Goal: Task Accomplishment & Management: Manage account settings

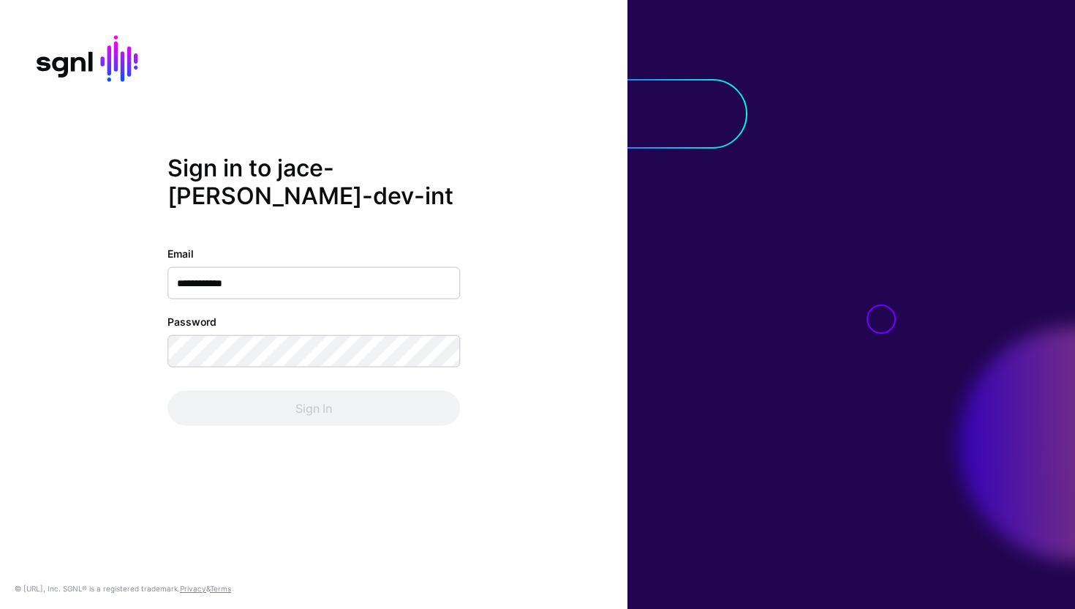
type input "**********"
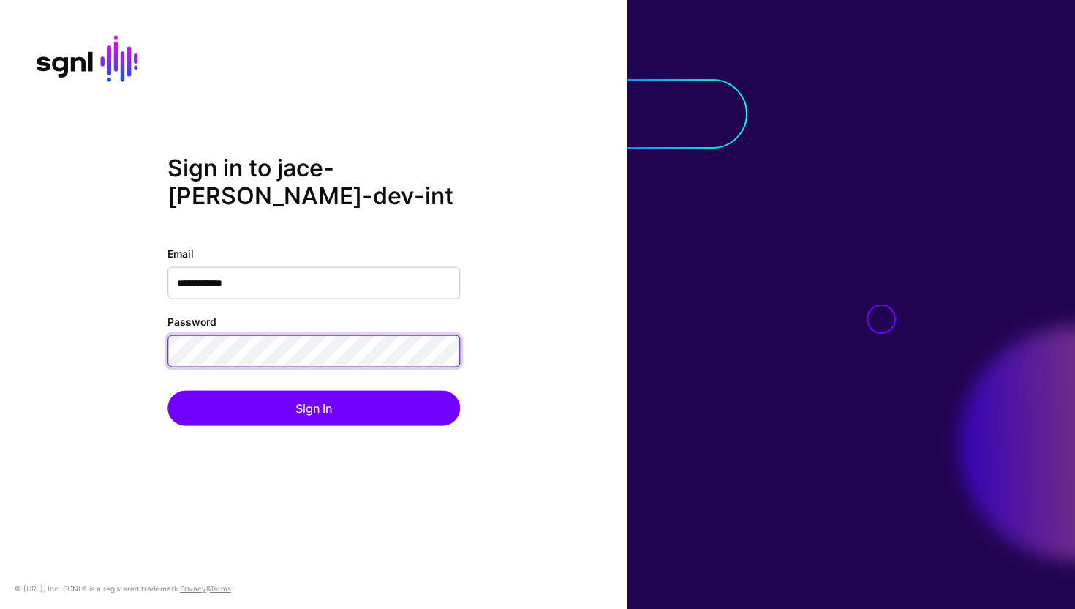
click at [167, 390] on button "Sign In" at bounding box center [313, 407] width 293 height 35
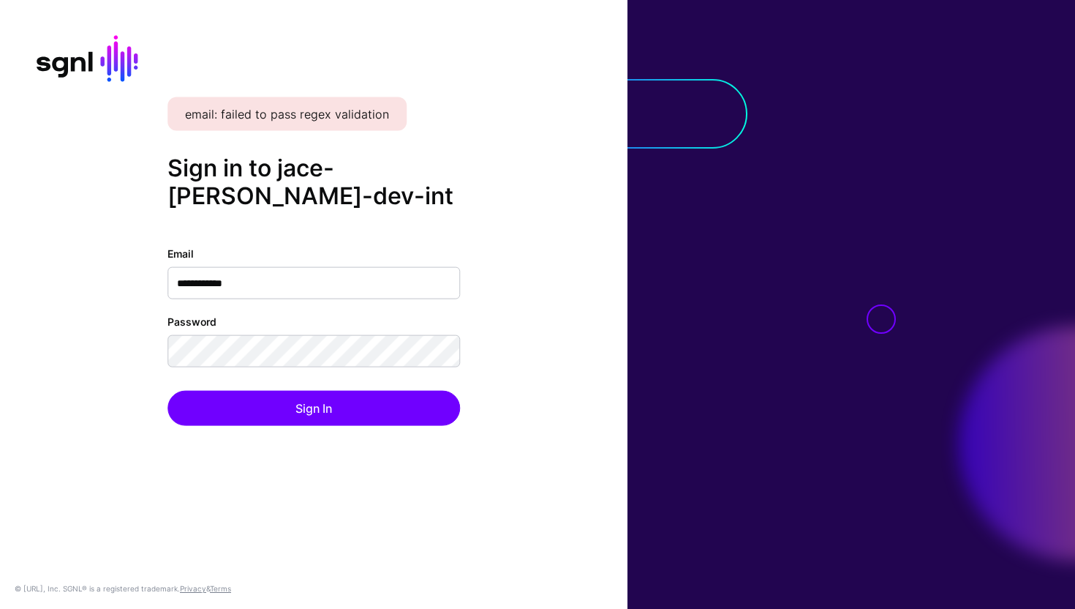
click at [252, 286] on input "**********" at bounding box center [313, 282] width 293 height 32
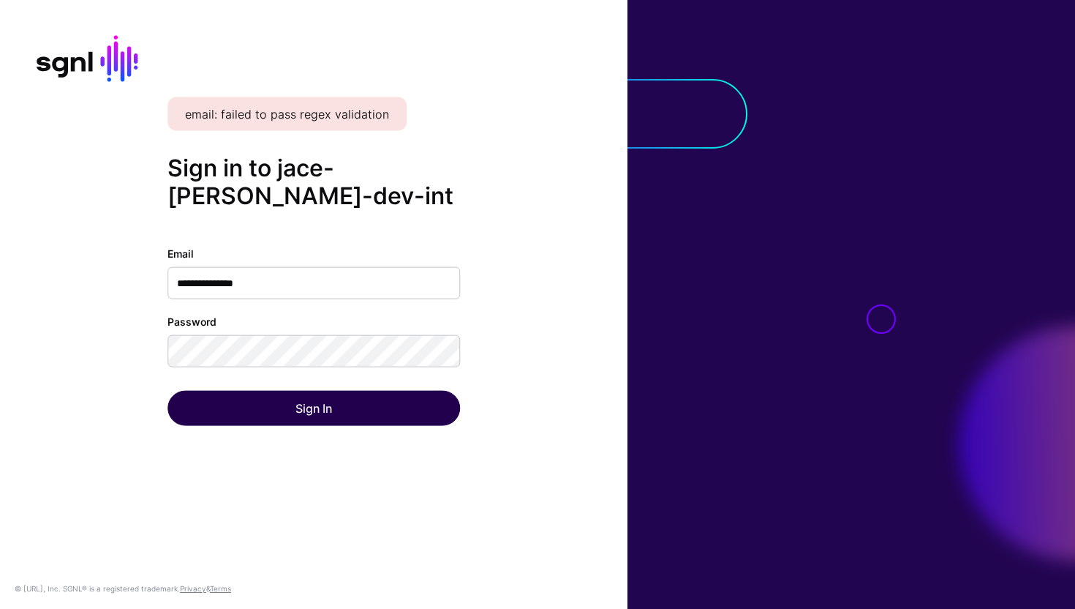
type input "**********"
click at [287, 397] on button "Sign In" at bounding box center [313, 407] width 293 height 35
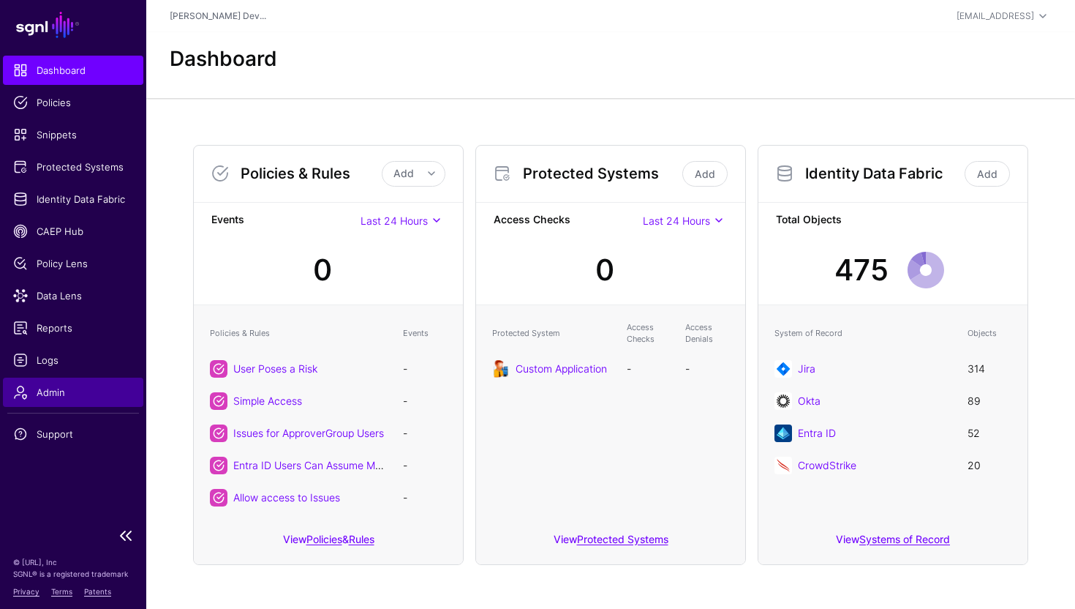
click at [53, 396] on span "Admin" at bounding box center [73, 392] width 120 height 15
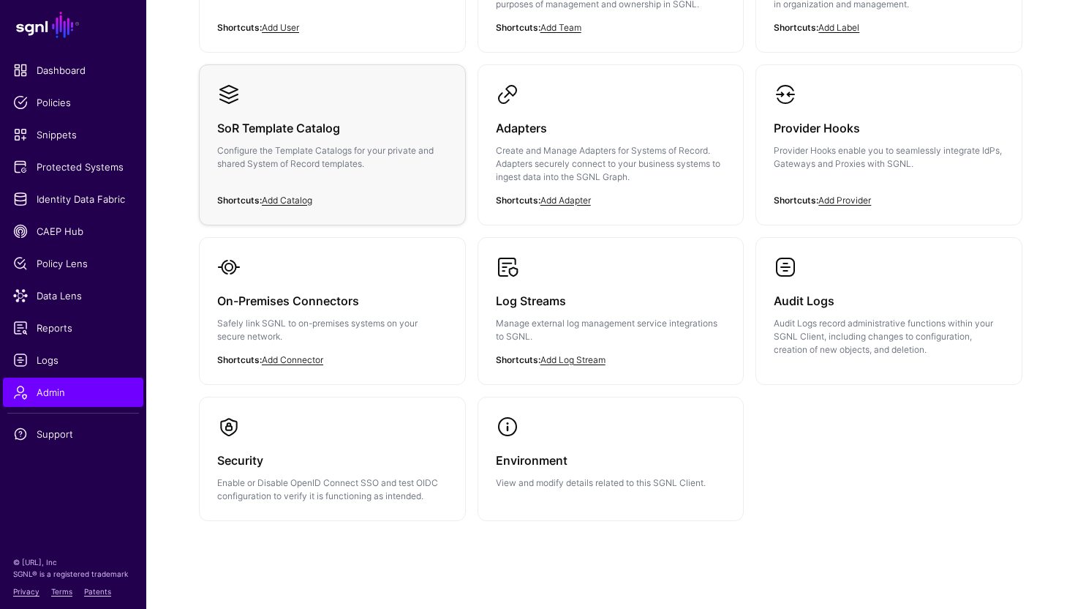
scroll to position [286, 0]
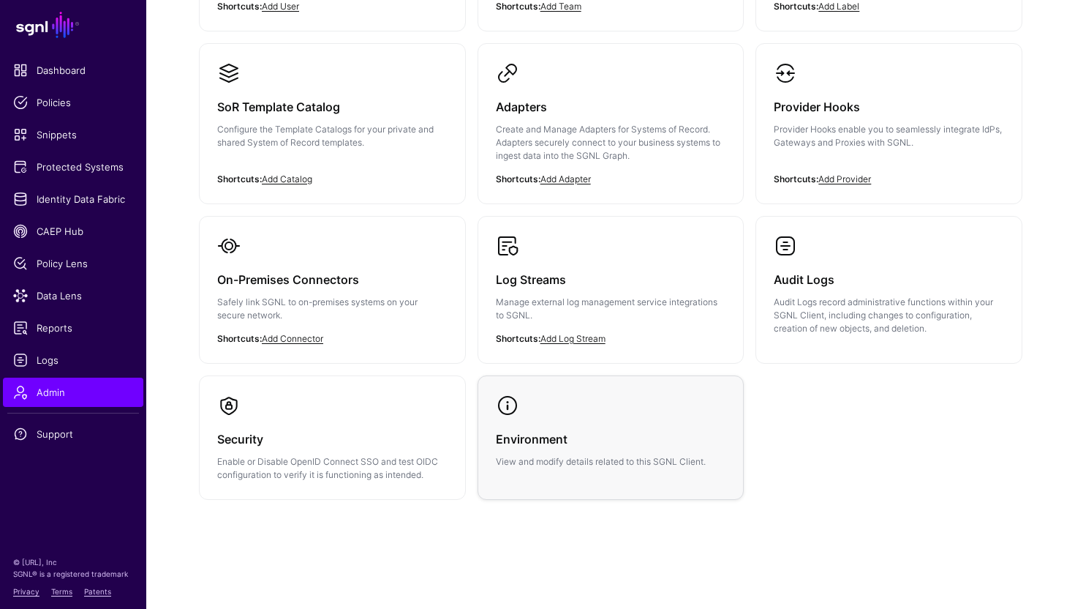
click at [549, 413] on link "Environment View and modify details related to this SGNL Client." at bounding box center [611, 431] width 266 height 110
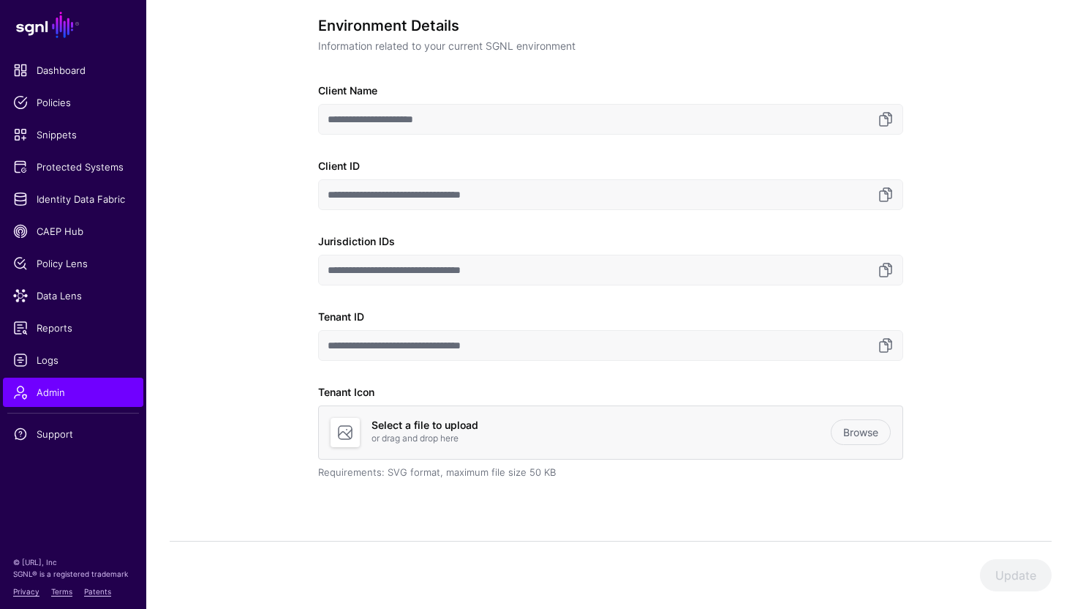
scroll to position [151, 0]
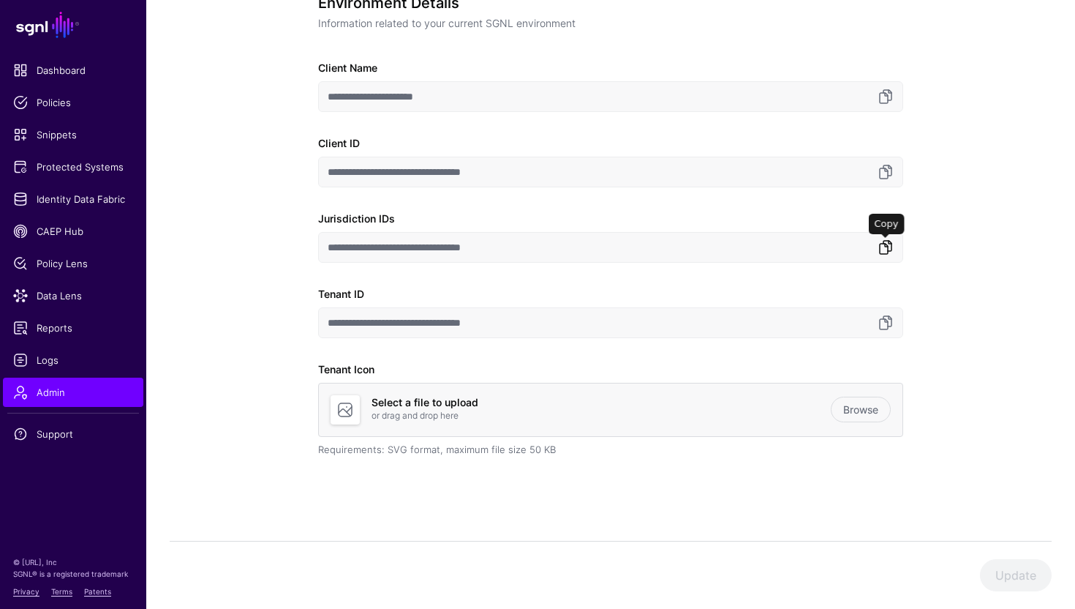
click at [886, 254] on link at bounding box center [886, 247] width 18 height 18
click at [889, 323] on link at bounding box center [886, 323] width 18 height 18
click at [59, 167] on span "Protected Systems" at bounding box center [73, 166] width 120 height 15
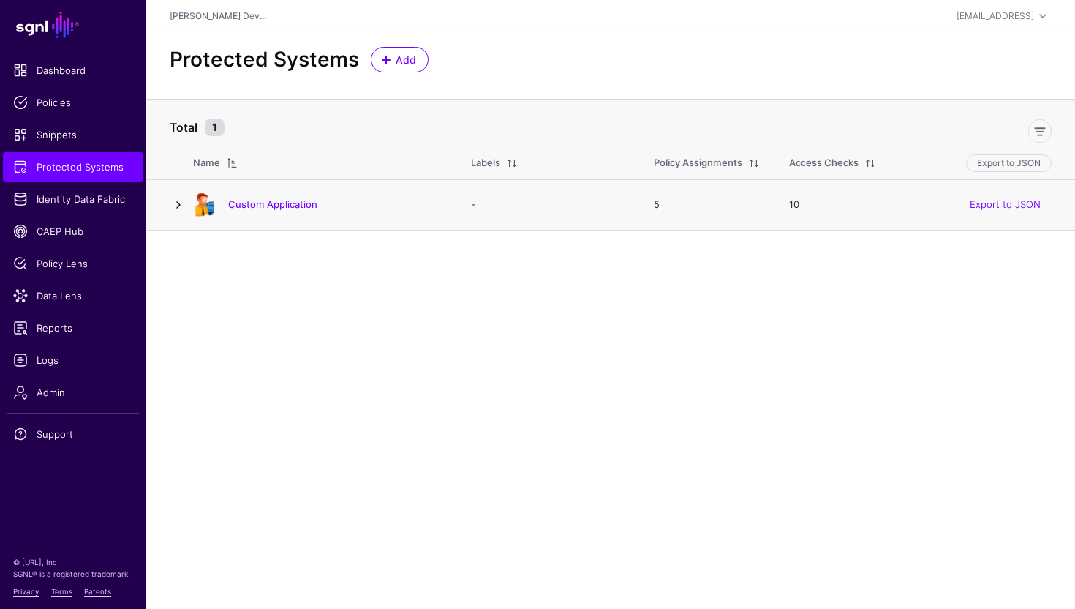
click at [180, 203] on link at bounding box center [179, 205] width 18 height 18
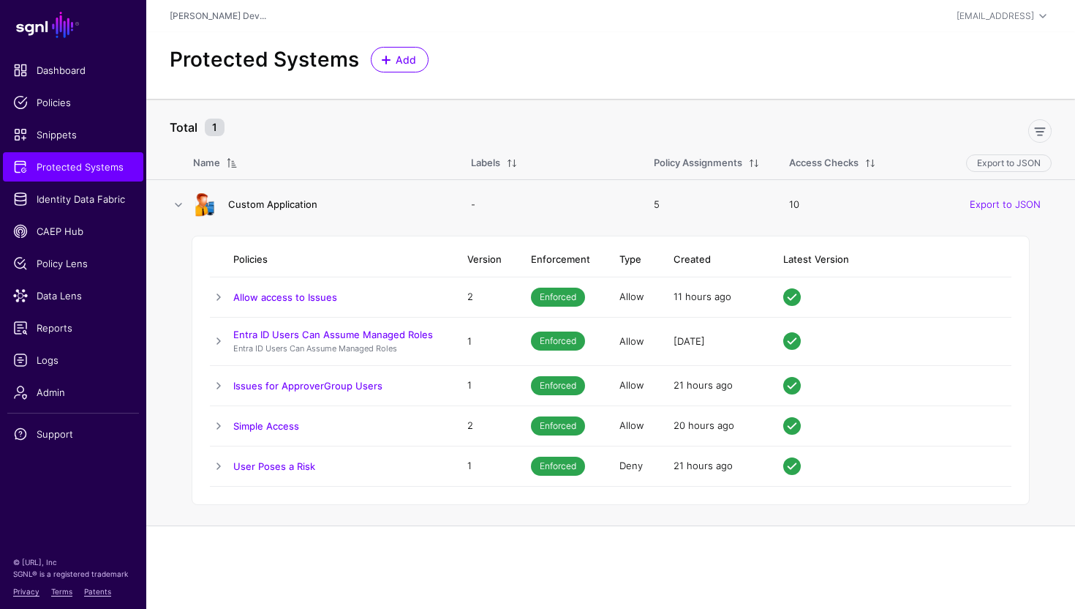
click at [281, 202] on link "Custom Application" at bounding box center [272, 204] width 89 height 12
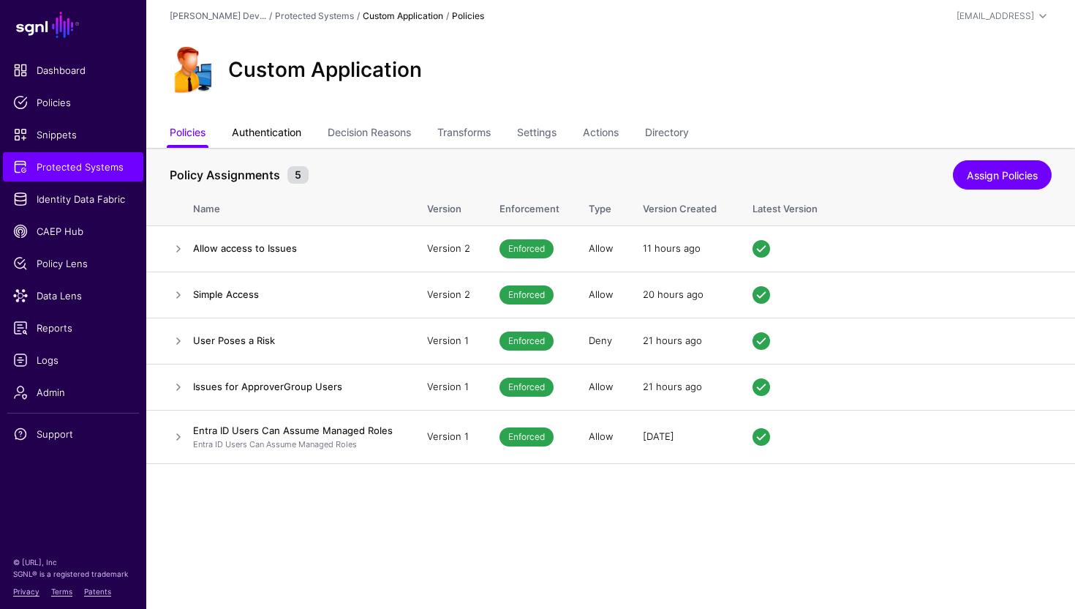
click at [290, 138] on link "Authentication" at bounding box center [266, 134] width 69 height 28
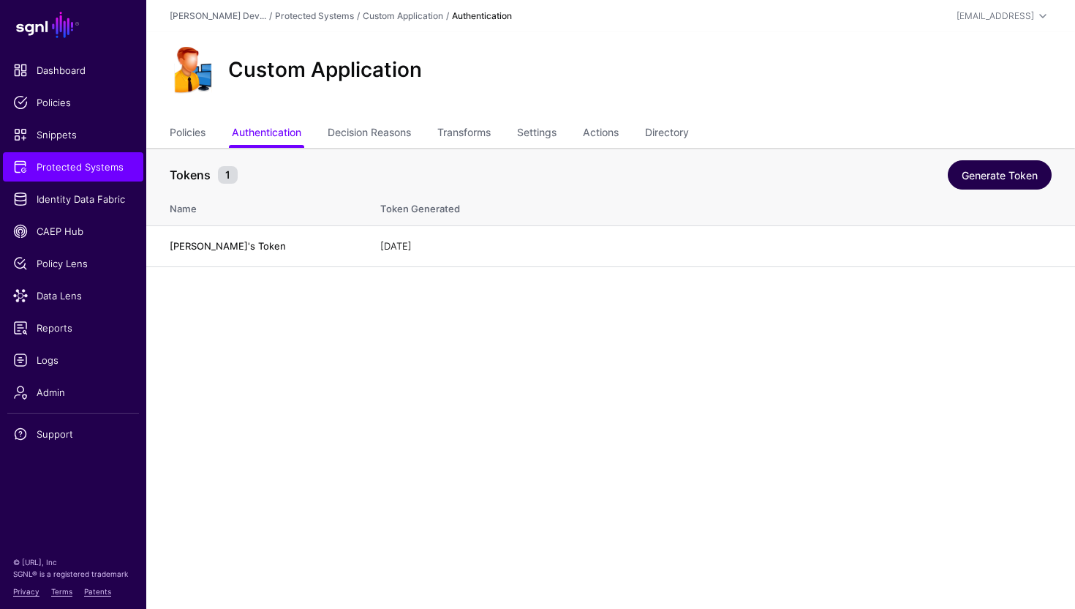
click at [1028, 169] on link "Generate Token" at bounding box center [1000, 174] width 104 height 29
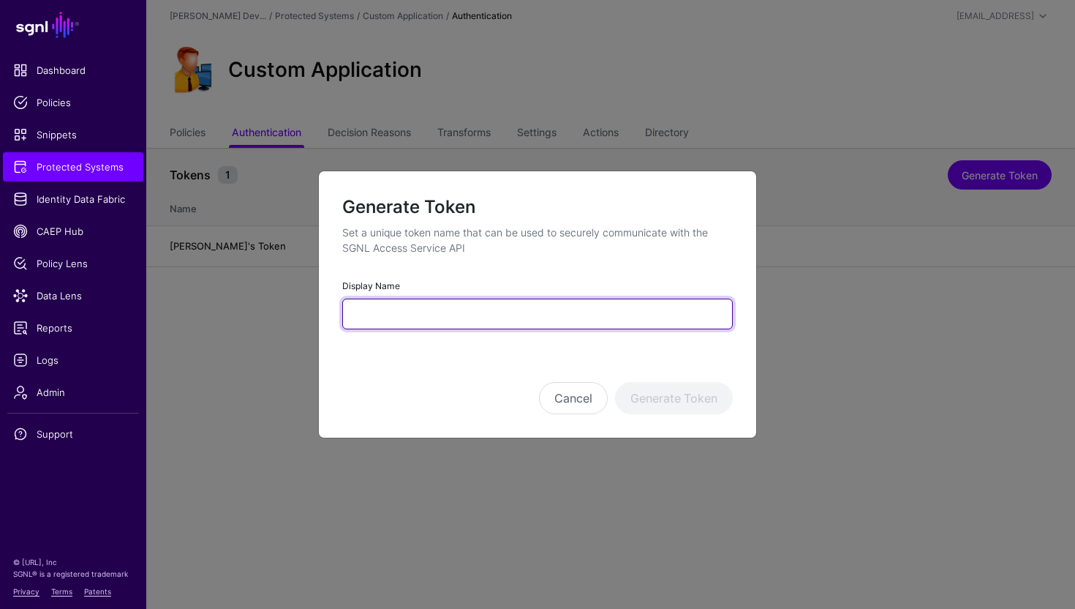
click at [568, 308] on input "Display Name" at bounding box center [537, 313] width 391 height 31
type input "*"
type input "*******"
click at [615, 382] on button "Generate Token" at bounding box center [674, 398] width 118 height 32
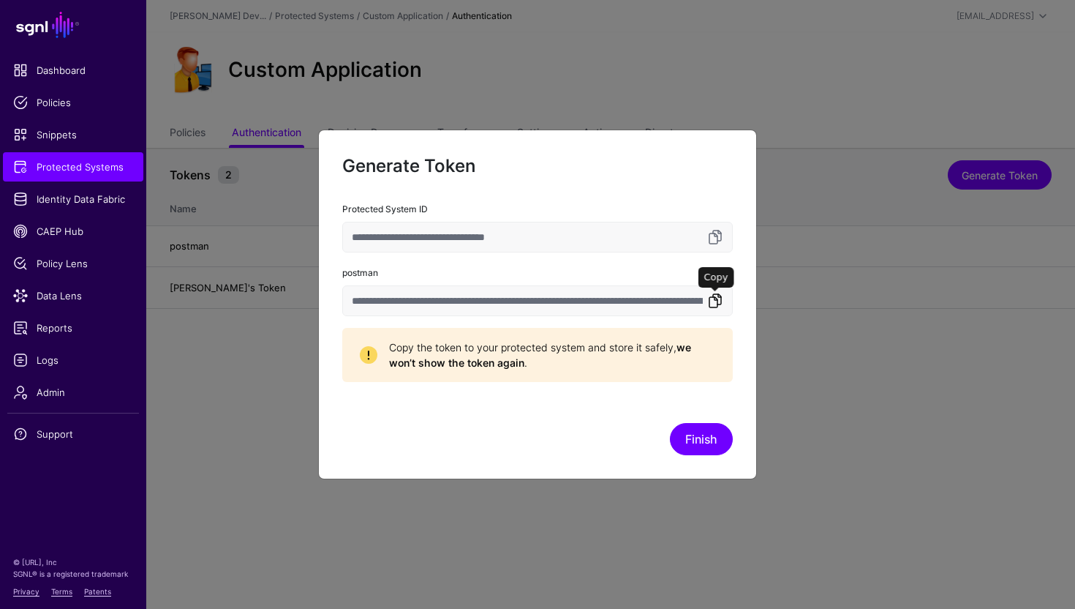
click at [717, 301] on link at bounding box center [716, 301] width 18 height 18
click at [717, 303] on link at bounding box center [716, 301] width 18 height 18
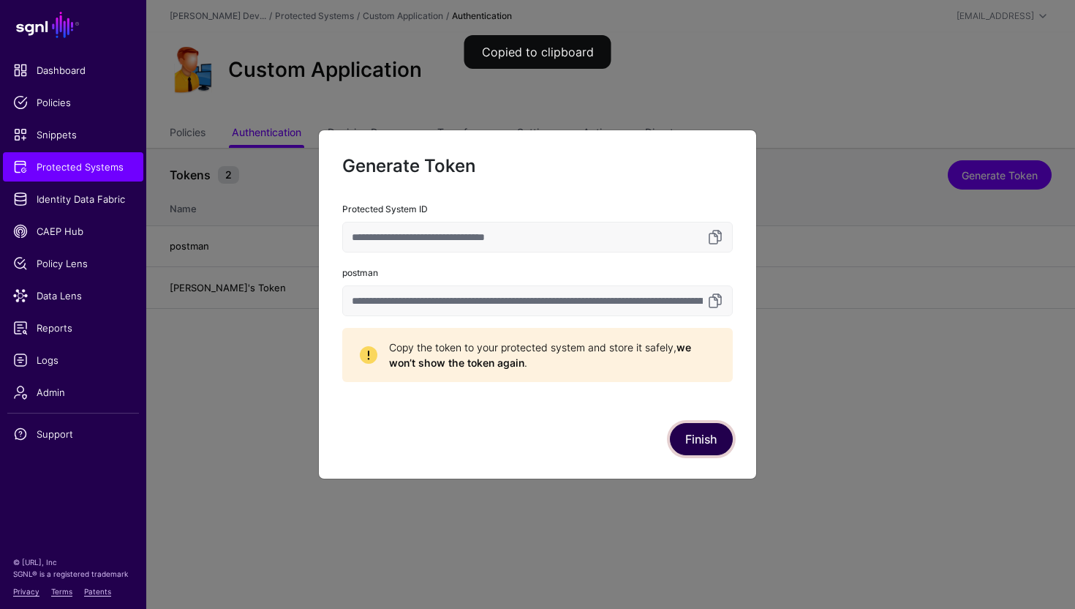
click at [701, 435] on button "Finish" at bounding box center [701, 439] width 63 height 32
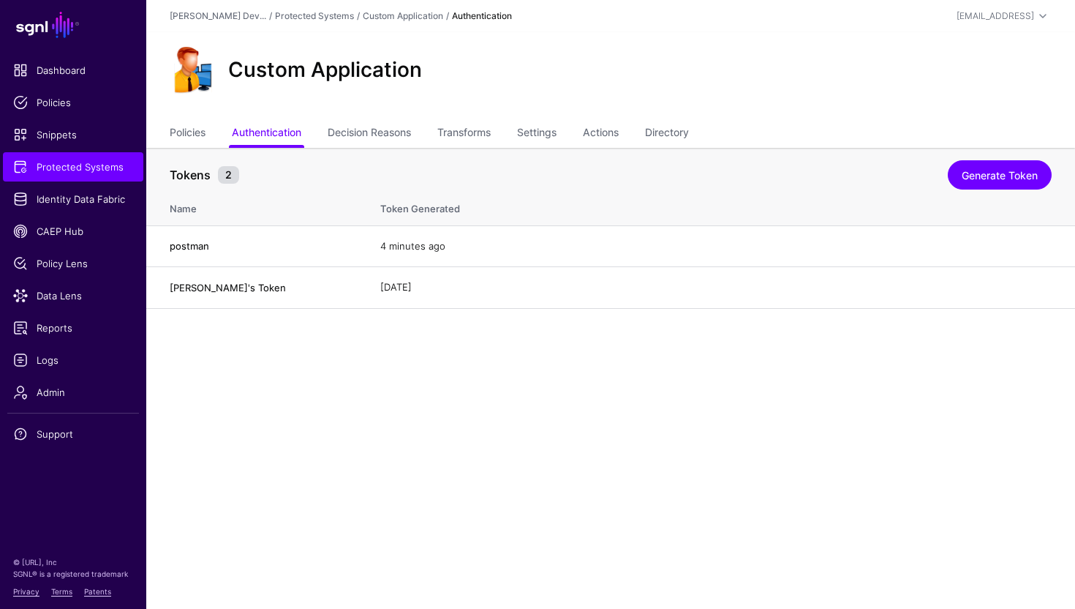
click at [315, 364] on main "SGNL Dashboard Policies Snippets Protected Systems Identity Data Fabric CAEP Hu…" at bounding box center [537, 304] width 1075 height 609
click at [91, 396] on span "Admin" at bounding box center [73, 392] width 120 height 15
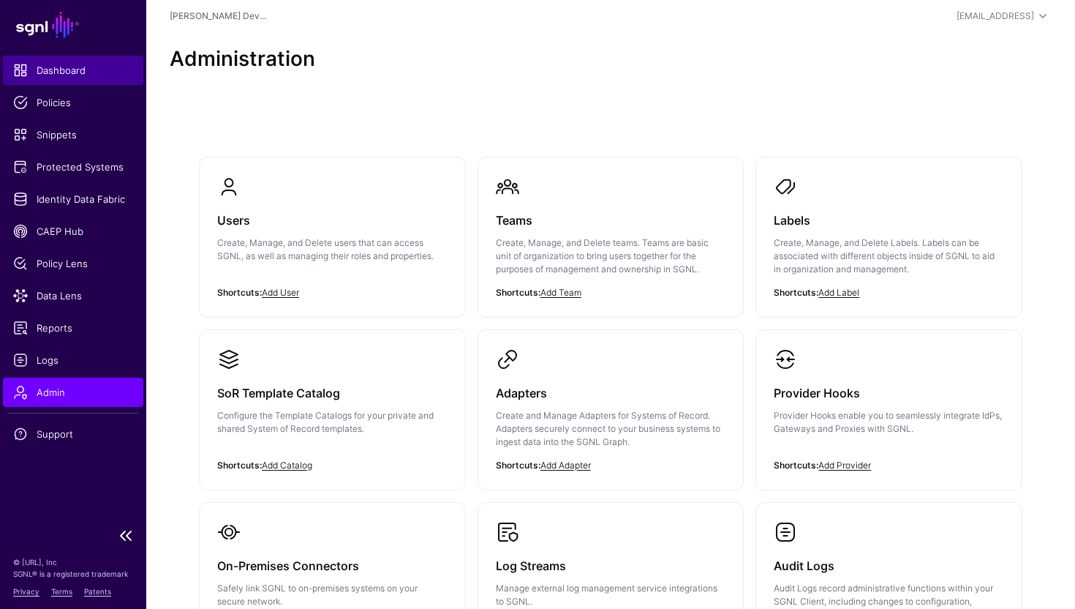
click at [62, 74] on span "Dashboard" at bounding box center [73, 70] width 120 height 15
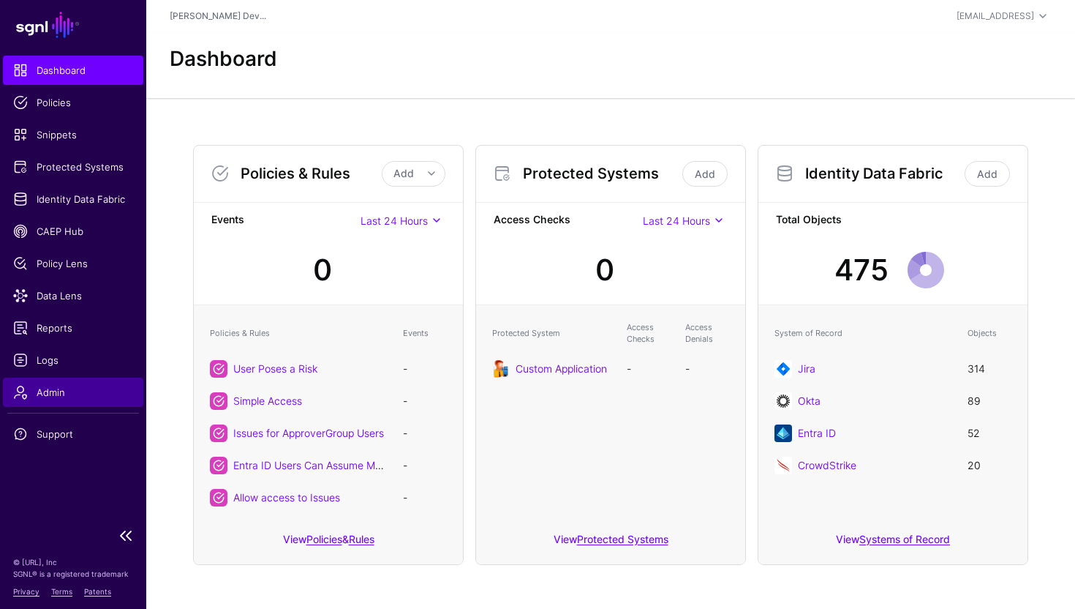
click at [76, 396] on span "Admin" at bounding box center [73, 392] width 120 height 15
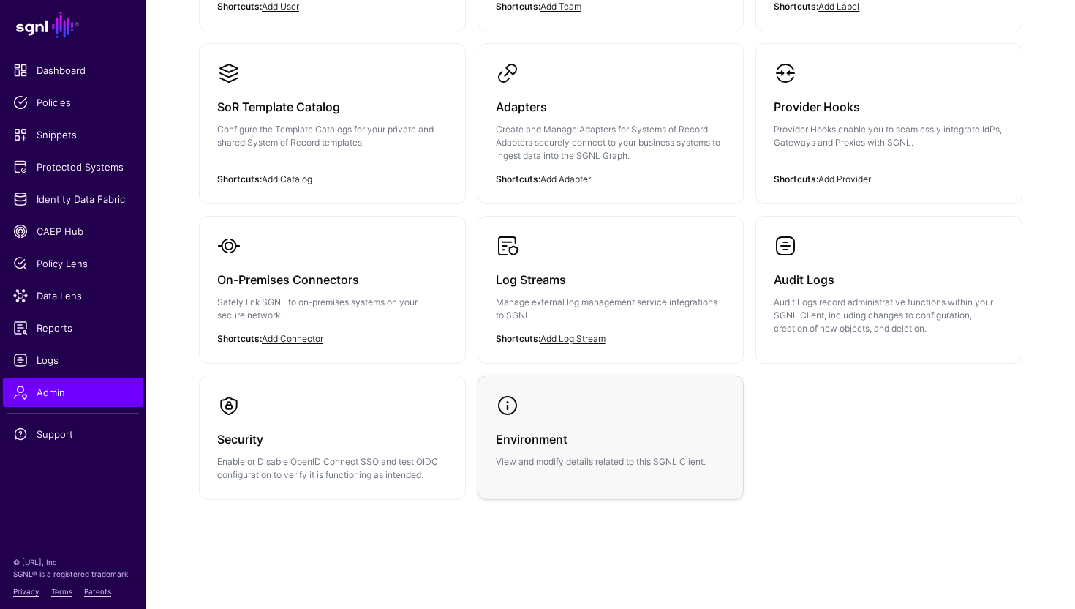
click at [575, 434] on h3 "Environment" at bounding box center [611, 439] width 230 height 20
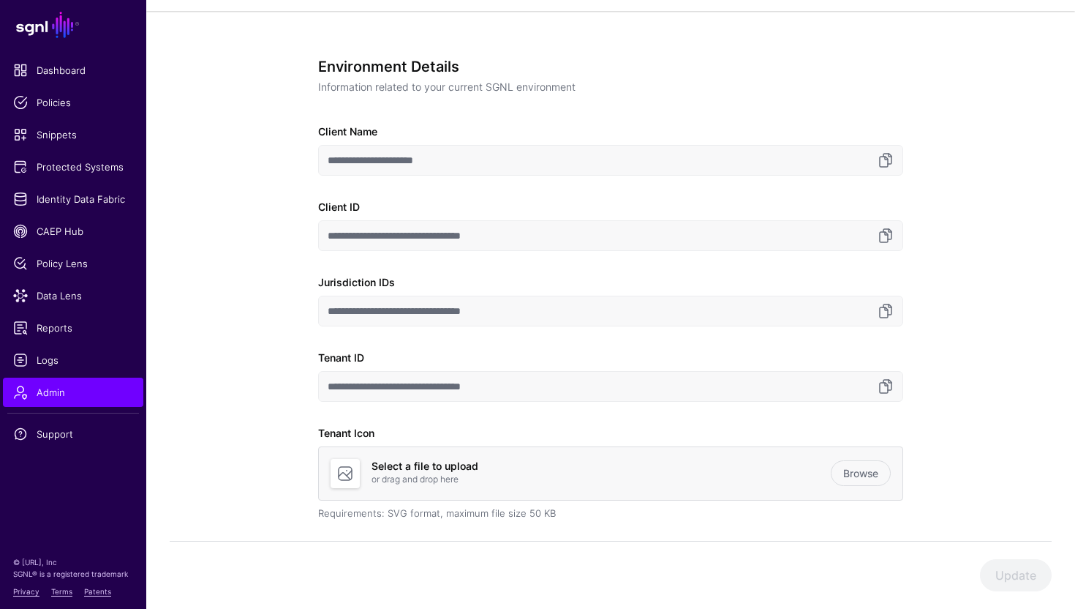
scroll to position [65, 0]
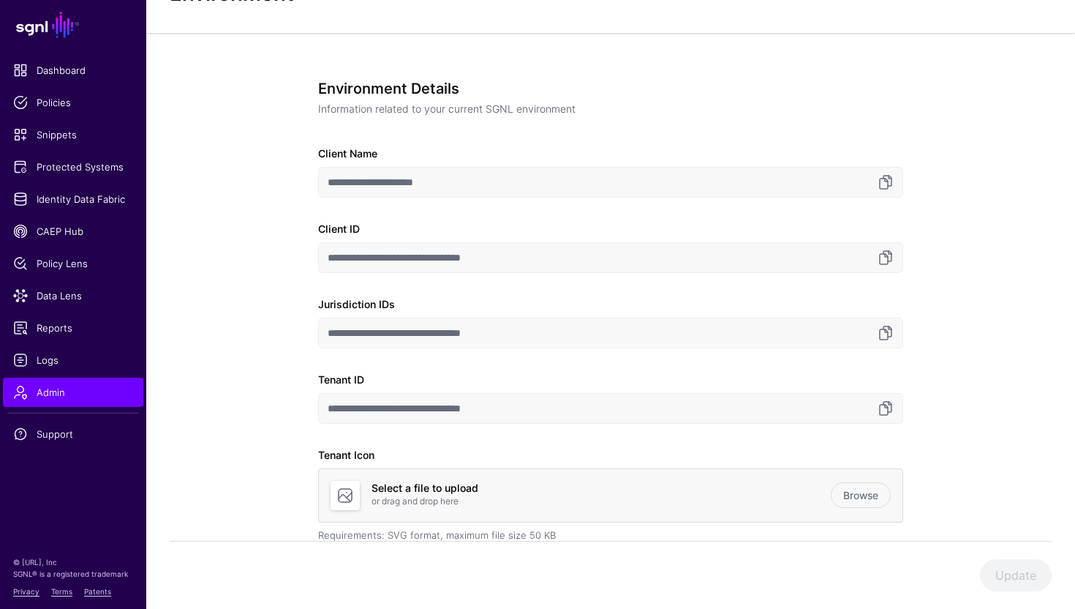
click at [581, 176] on input "**********" at bounding box center [610, 182] width 585 height 31
click at [897, 188] on input "**********" at bounding box center [610, 182] width 585 height 31
click at [881, 183] on link at bounding box center [886, 182] width 18 height 18
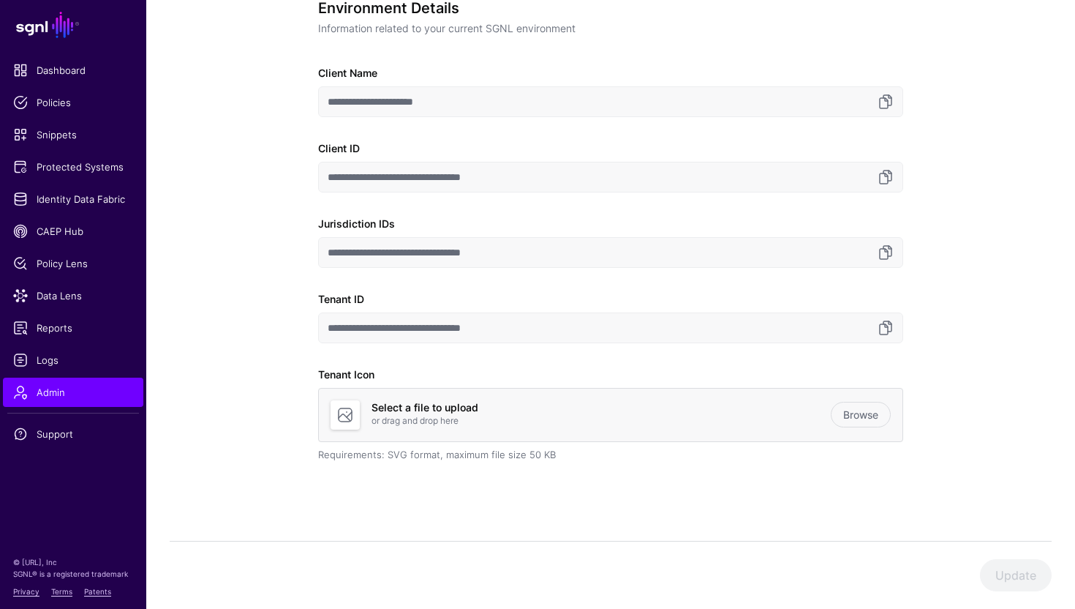
scroll to position [148, 0]
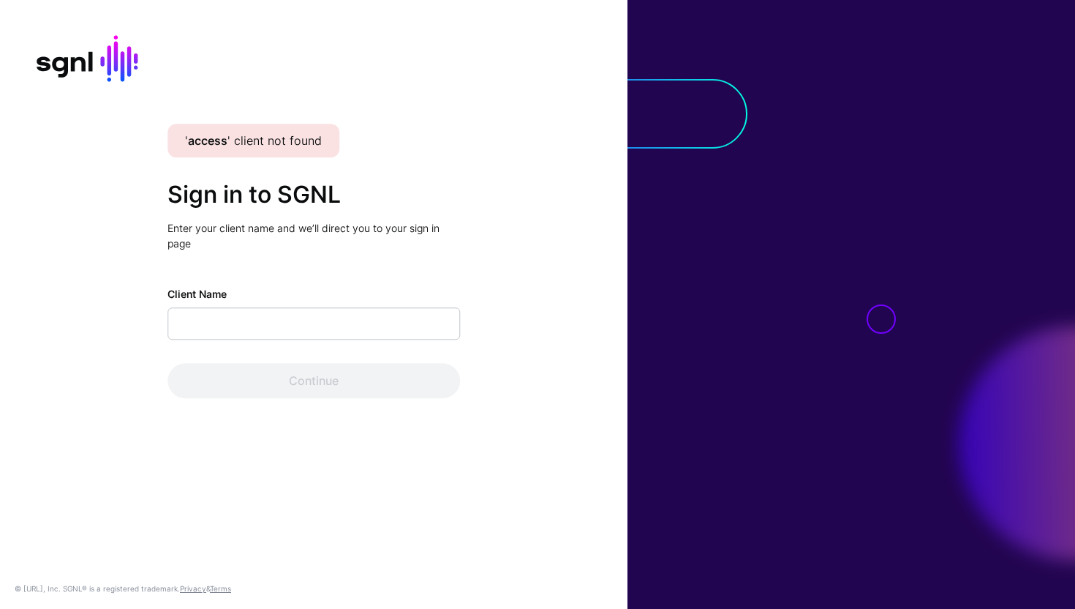
click at [492, 149] on div "' access ' client not found Sign in to SGNL Enter your client name and we’ll di…" at bounding box center [314, 304] width 628 height 609
click at [534, 164] on div "' access ' client not found Sign in to SGNL Enter your client name and we’ll di…" at bounding box center [314, 304] width 628 height 609
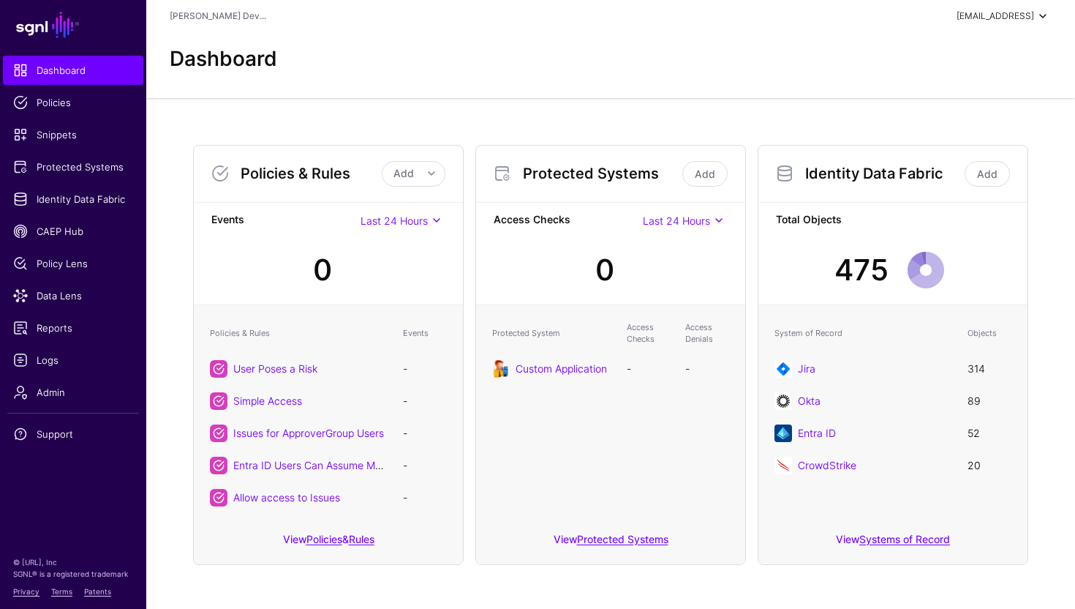
click at [1042, 20] on span at bounding box center [1043, 16] width 18 height 18
click at [997, 101] on span "Jace Yarborough's Developer" at bounding box center [981, 97] width 116 height 13
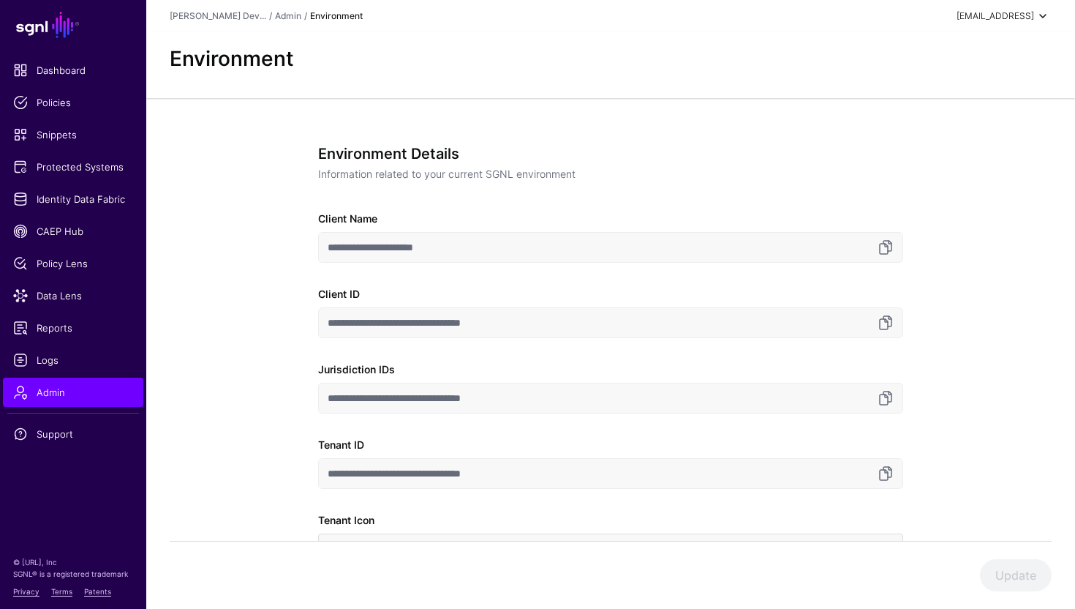
click at [1034, 15] on span at bounding box center [1043, 16] width 18 height 18
click at [757, 123] on div "**********" at bounding box center [610, 429] width 679 height 662
